Goal: Transaction & Acquisition: Purchase product/service

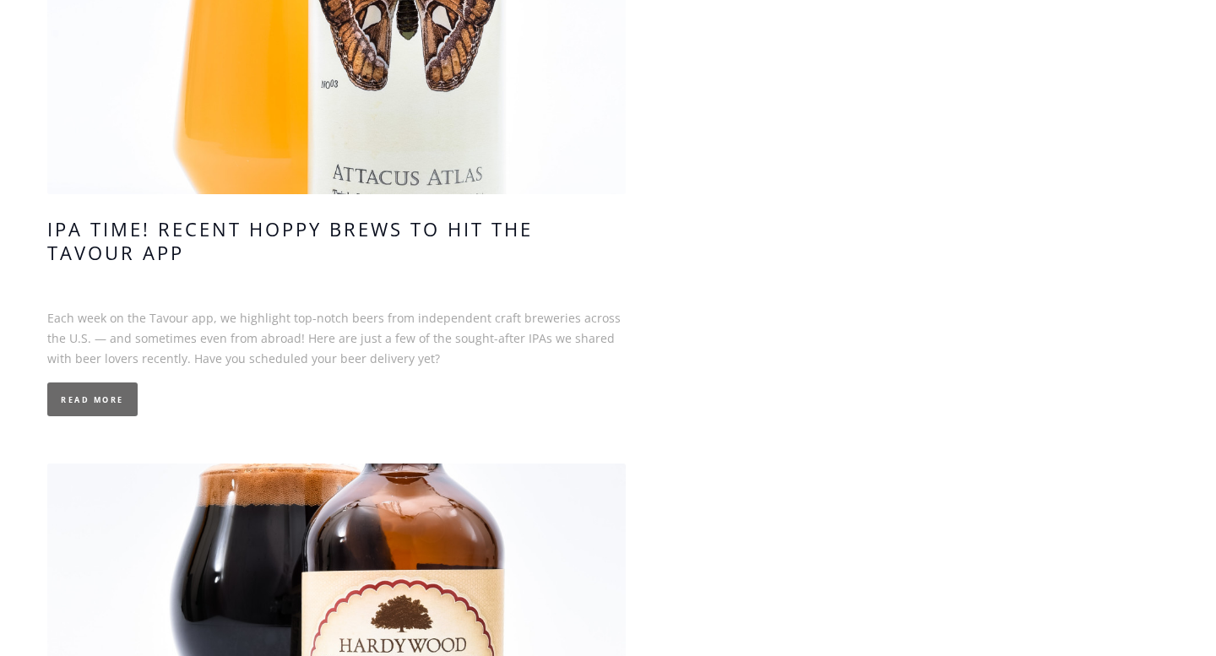
scroll to position [3566, 0]
click at [112, 385] on link "Read More" at bounding box center [92, 399] width 90 height 34
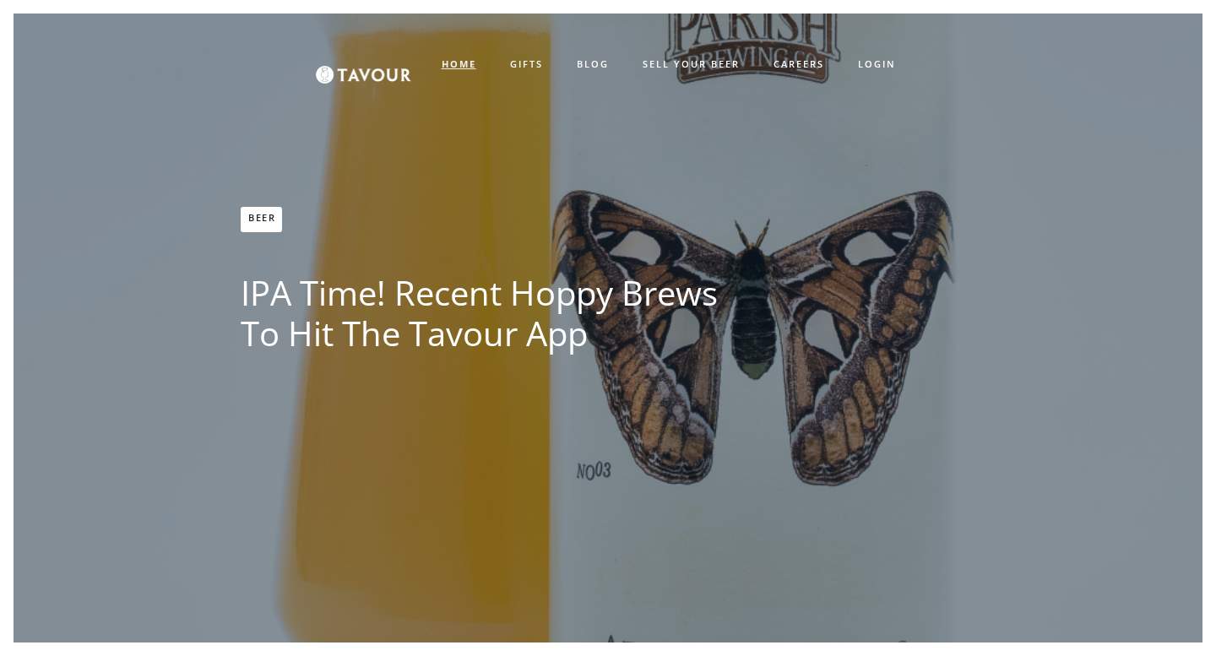
click at [465, 62] on strong "HOME" at bounding box center [459, 63] width 35 height 13
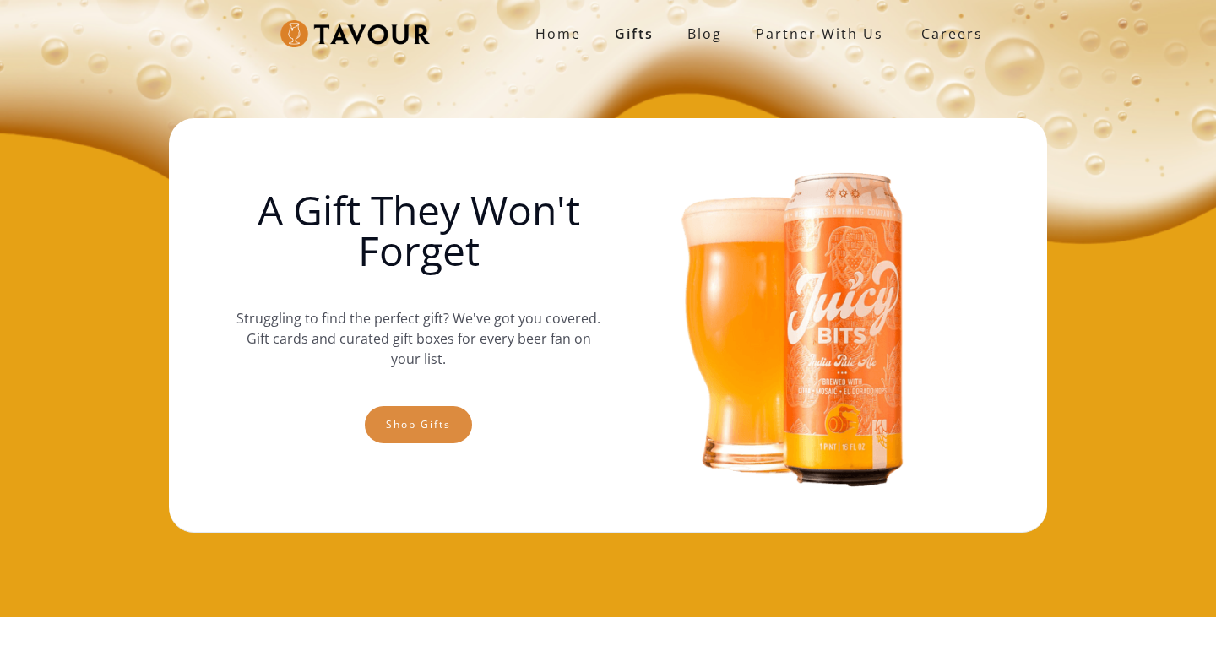
click at [448, 422] on link "Shop gifts" at bounding box center [418, 424] width 107 height 37
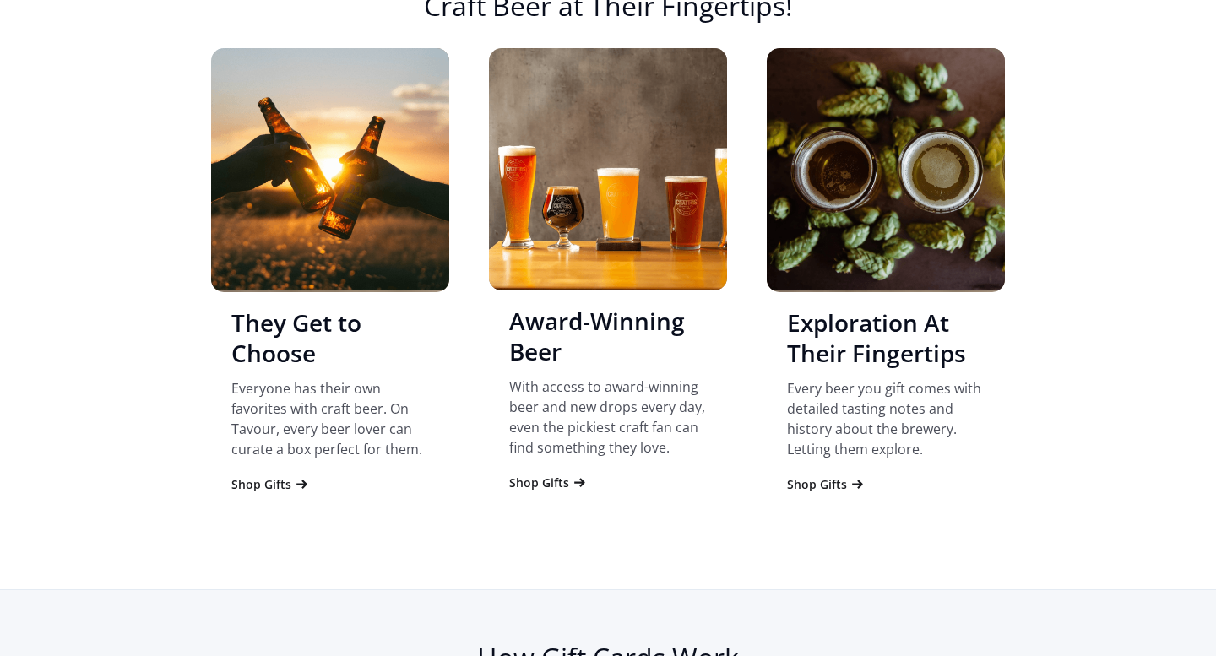
scroll to position [1683, 0]
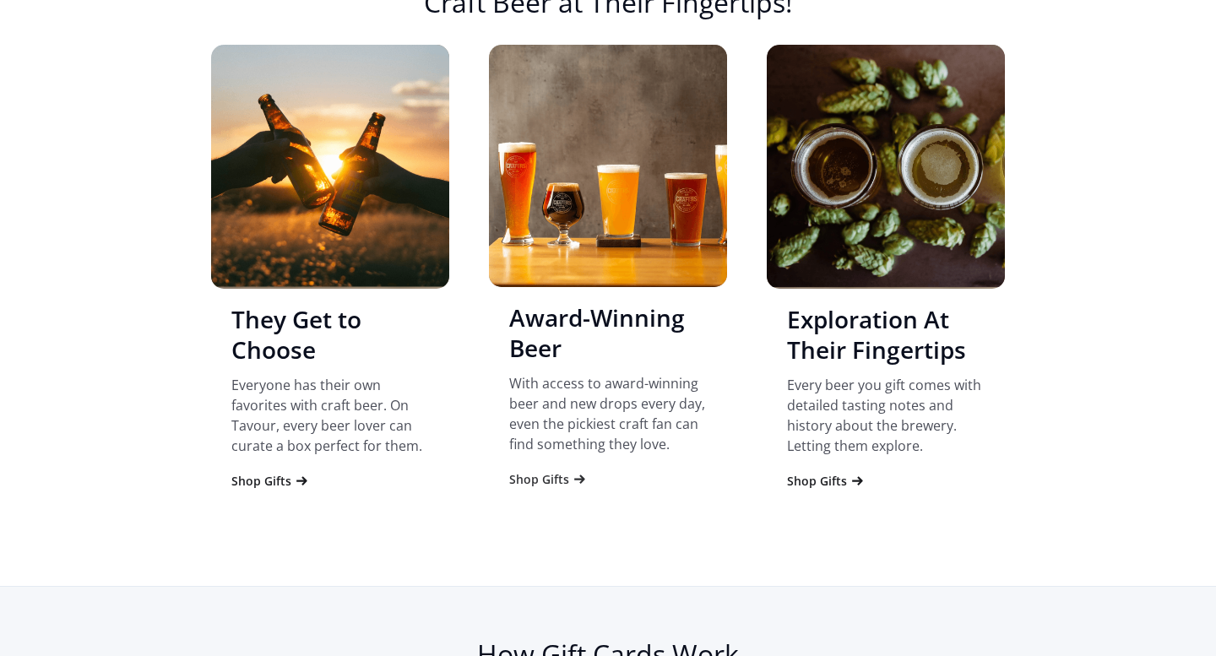
click at [539, 480] on div "Shop Gifts" at bounding box center [539, 479] width 60 height 17
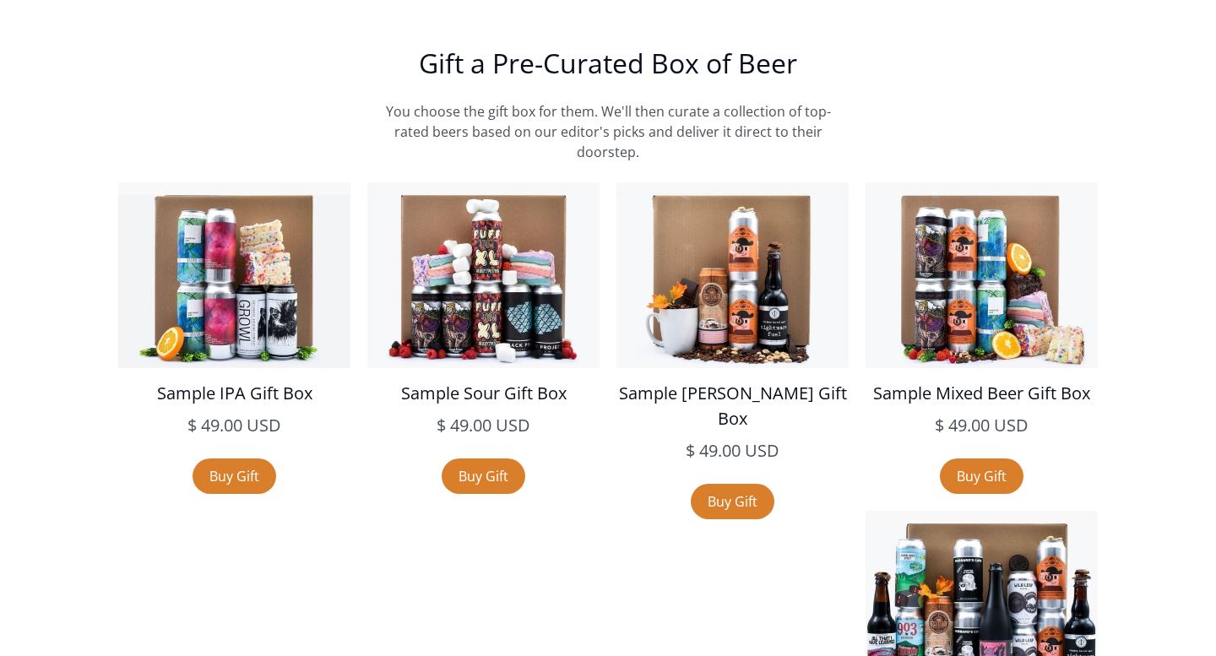
scroll to position [2889, 0]
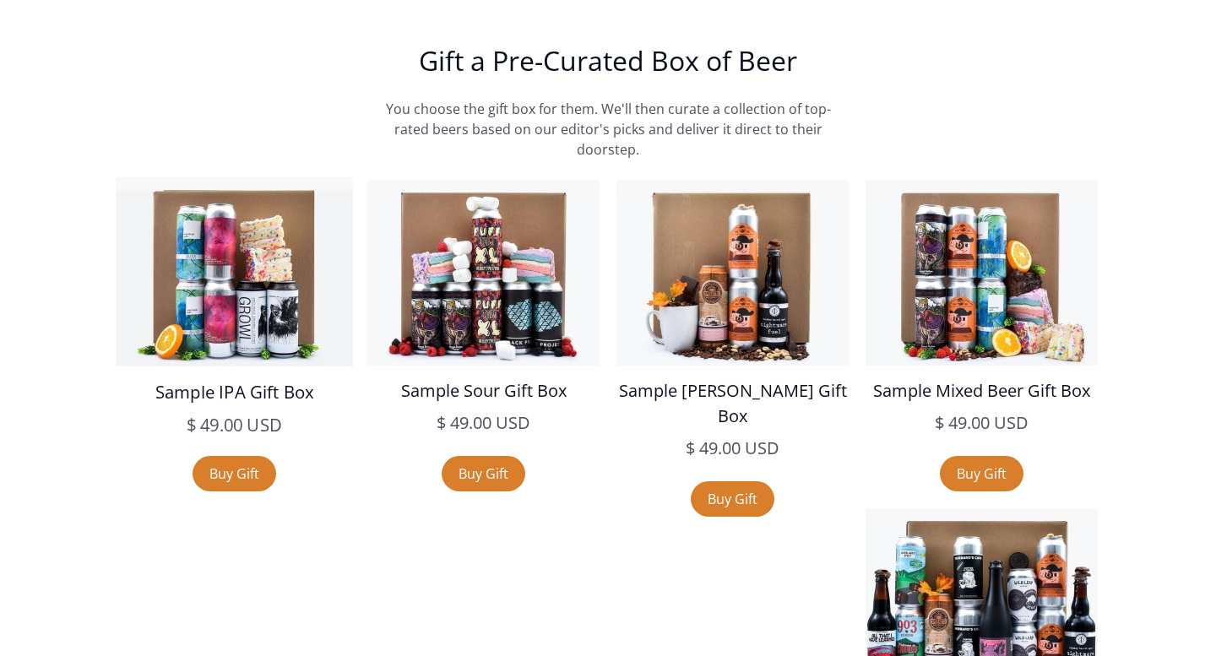
click at [220, 393] on h5 "Sample IPA Gift Box" at bounding box center [234, 392] width 237 height 26
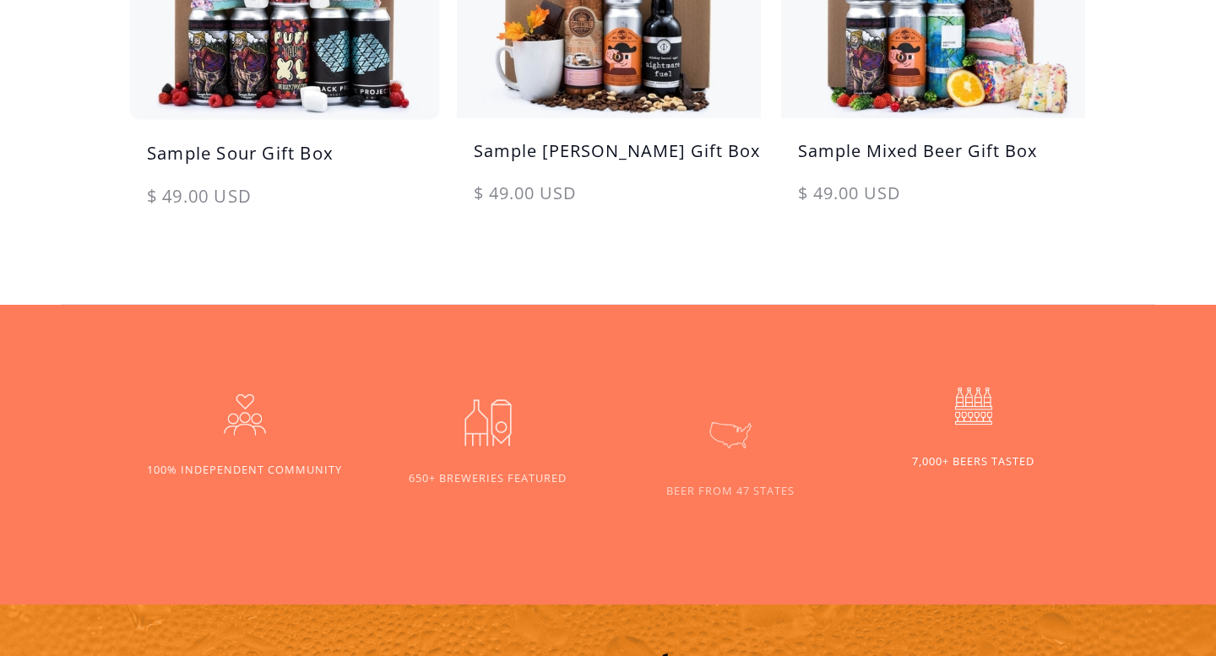
scroll to position [1130, 0]
